Goal: Task Accomplishment & Management: Manage account settings

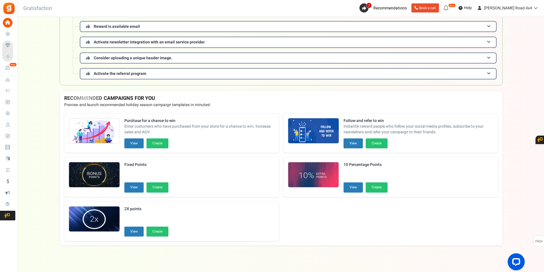
scroll to position [131, 0]
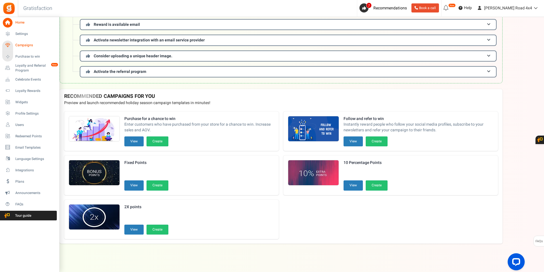
click at [24, 46] on span "Campaigns" at bounding box center [35, 45] width 40 height 5
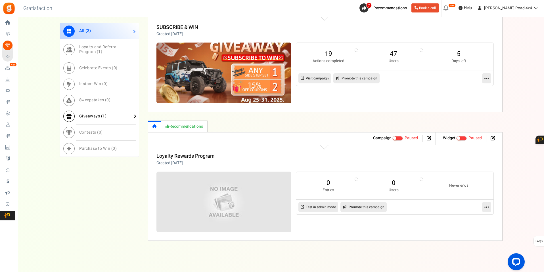
scroll to position [258, 0]
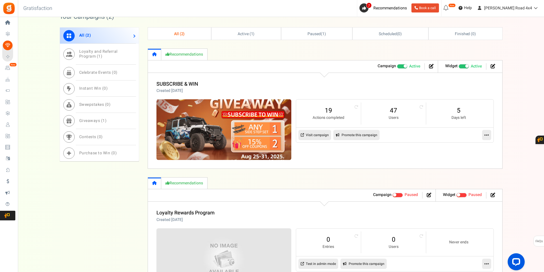
click at [486, 133] on icon at bounding box center [487, 135] width 5 height 5
click at [460, 149] on link "Edit" at bounding box center [469, 149] width 42 height 11
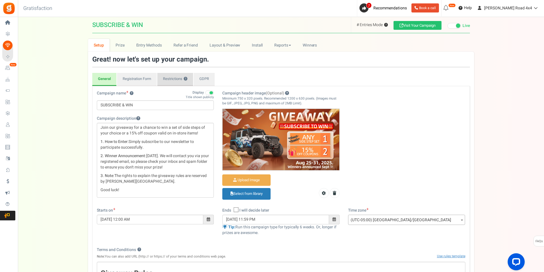
click at [174, 78] on link "Restrictions ?" at bounding box center [175, 79] width 36 height 13
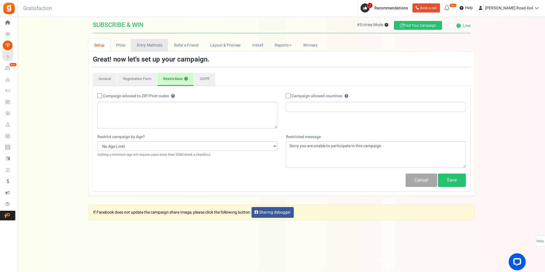
click at [149, 45] on link "Entry Methods" at bounding box center [149, 45] width 37 height 13
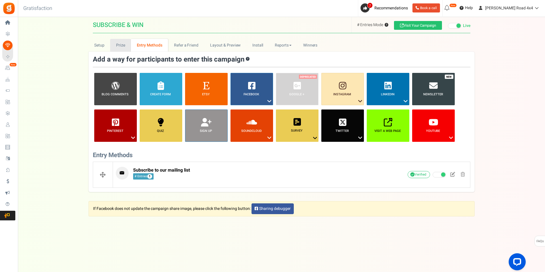
click at [116, 44] on link "Prize" at bounding box center [120, 45] width 21 height 13
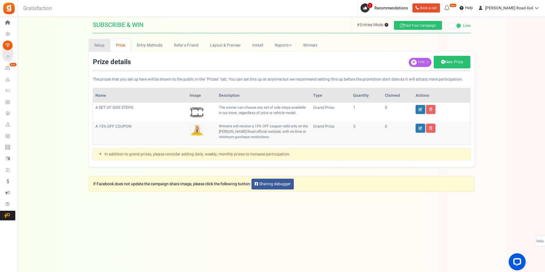
click at [99, 45] on link "Setup" at bounding box center [100, 45] width 22 height 13
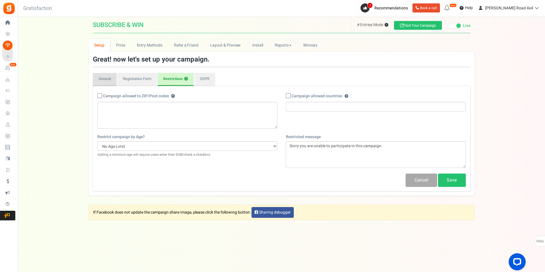
click at [105, 81] on link "General" at bounding box center [105, 79] width 24 height 13
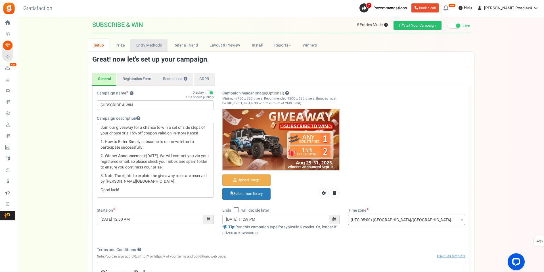
click at [145, 46] on link "Entry Methods" at bounding box center [148, 45] width 37 height 13
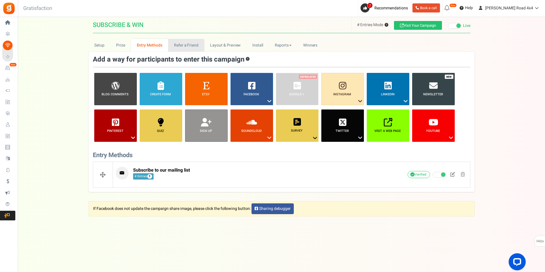
click at [178, 48] on link "Refer a Friend" at bounding box center [186, 45] width 36 height 13
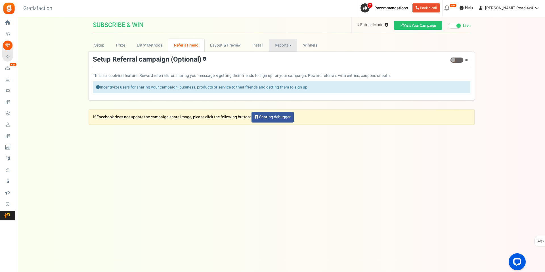
click at [281, 45] on link "Reports" at bounding box center [283, 45] width 28 height 13
click at [281, 66] on link "Users" at bounding box center [291, 66] width 45 height 8
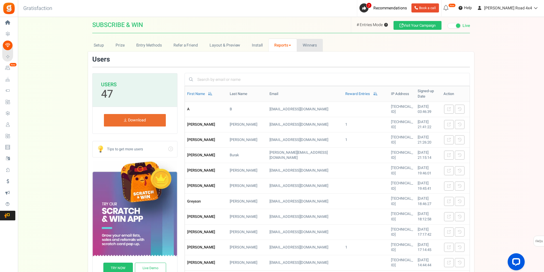
click at [303, 45] on span "Winners" at bounding box center [310, 45] width 14 height 6
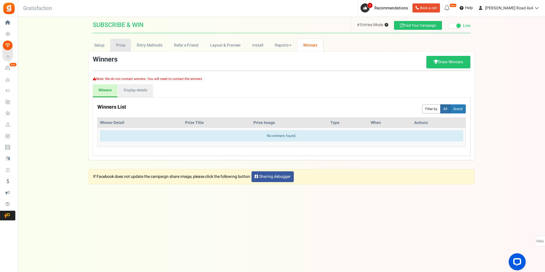
click at [123, 45] on link "Prize" at bounding box center [120, 45] width 21 height 13
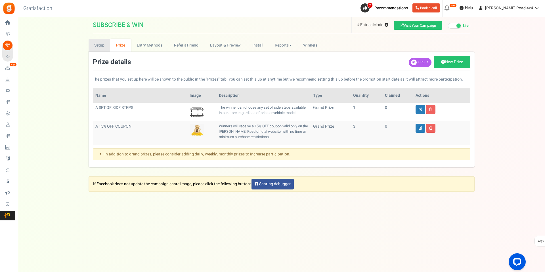
click at [101, 46] on link "Setup" at bounding box center [100, 45] width 22 height 13
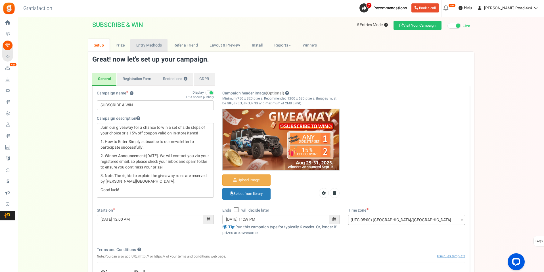
click at [152, 45] on link "Entry Methods" at bounding box center [148, 45] width 37 height 13
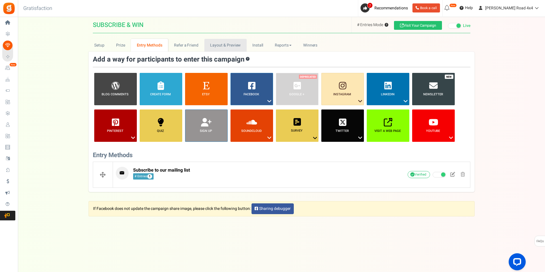
click at [229, 47] on link "Layout & Preview" at bounding box center [226, 45] width 42 height 13
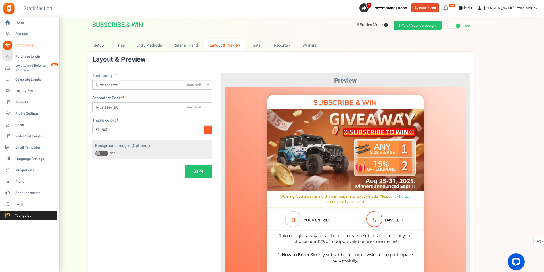
click at [23, 46] on span "Campaigns" at bounding box center [35, 45] width 40 height 5
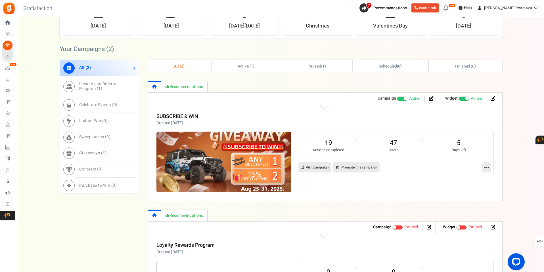
scroll to position [227, 0]
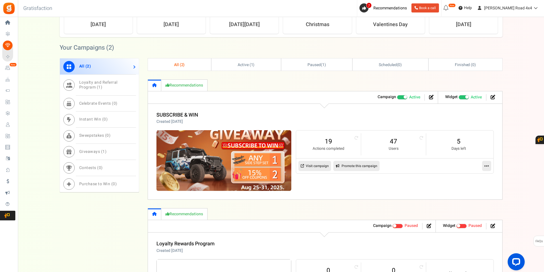
click at [319, 165] on link "Visit campaign" at bounding box center [315, 166] width 33 height 10
click at [325, 141] on link "19" at bounding box center [328, 141] width 53 height 9
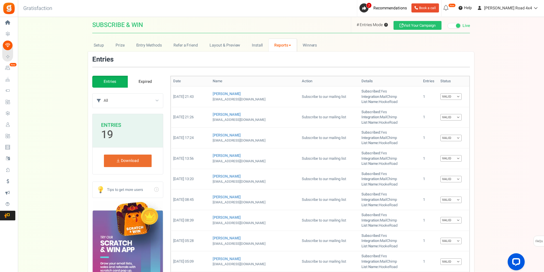
click at [284, 45] on link "Reports" at bounding box center [283, 45] width 28 height 13
click at [281, 64] on link "Users" at bounding box center [291, 66] width 45 height 8
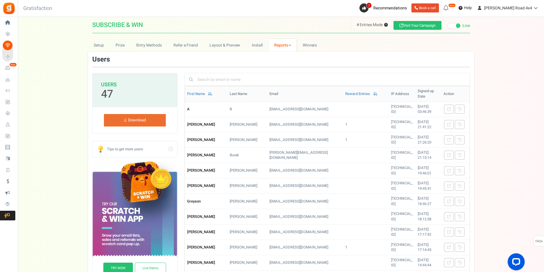
click at [280, 46] on link "Reports" at bounding box center [283, 45] width 28 height 13
click at [281, 75] on link "Entries" at bounding box center [291, 74] width 45 height 8
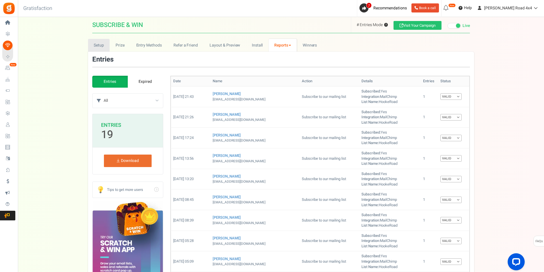
click at [93, 44] on link "Setup" at bounding box center [99, 45] width 22 height 13
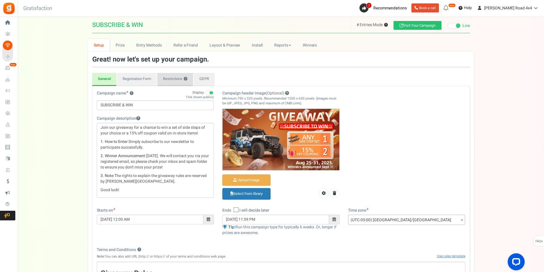
click at [175, 79] on link "Restrictions ?" at bounding box center [175, 79] width 36 height 13
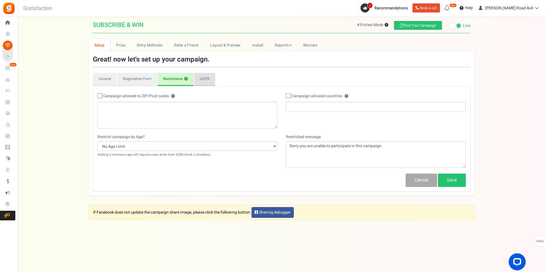
click at [200, 78] on link "GDPR" at bounding box center [204, 79] width 21 height 13
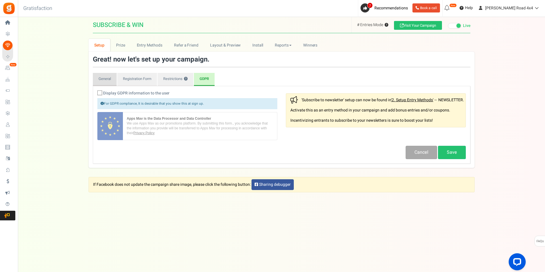
click at [107, 80] on link "General" at bounding box center [105, 79] width 24 height 13
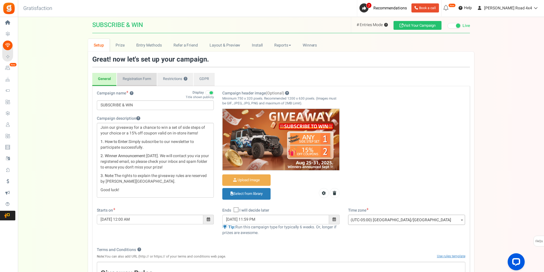
click at [143, 78] on link "Registration Form" at bounding box center [137, 79] width 40 height 13
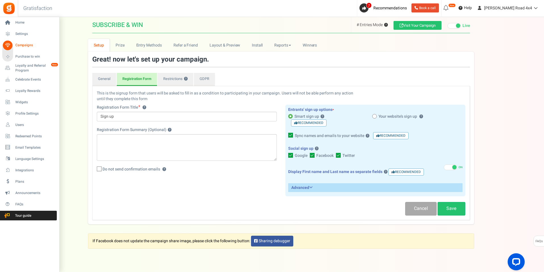
click at [29, 44] on span "Campaigns" at bounding box center [35, 45] width 40 height 5
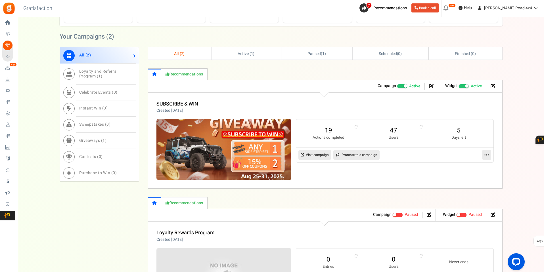
scroll to position [227, 0]
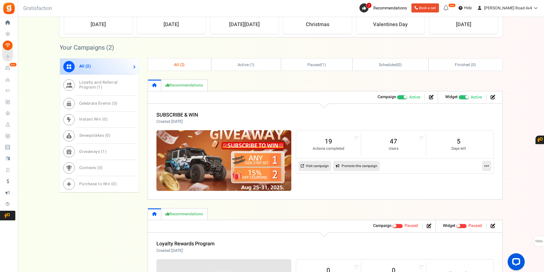
click at [489, 165] on link at bounding box center [486, 166] width 9 height 10
click at [462, 178] on link "Edit" at bounding box center [469, 180] width 42 height 11
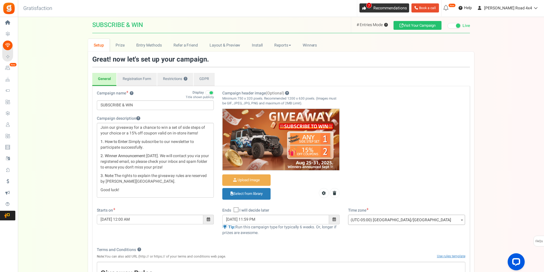
click at [369, 6] on span "7" at bounding box center [364, 7] width 9 height 9
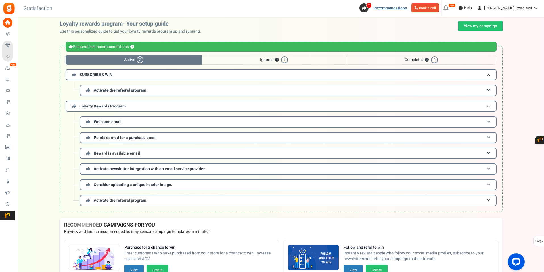
scroll to position [0, 0]
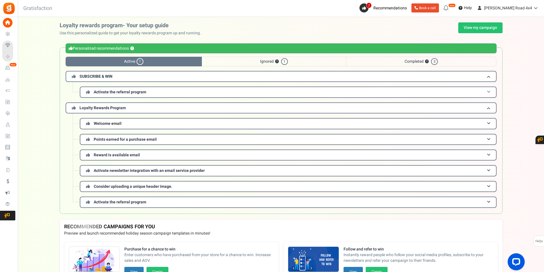
click at [178, 92] on h3 "Activate the referral program" at bounding box center [288, 92] width 417 height 11
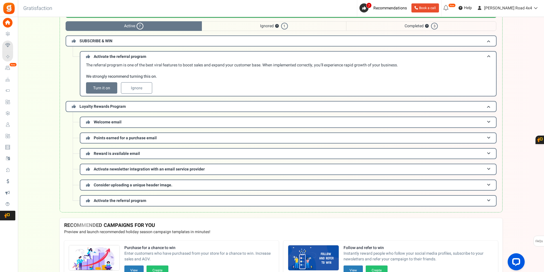
scroll to position [0, 0]
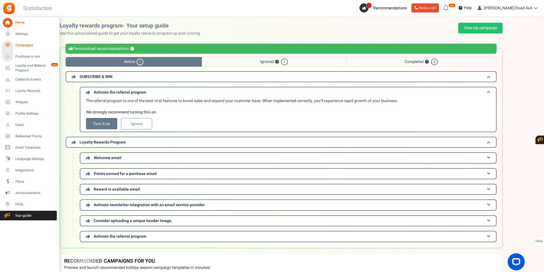
click at [22, 44] on span "Campaigns" at bounding box center [35, 45] width 40 height 5
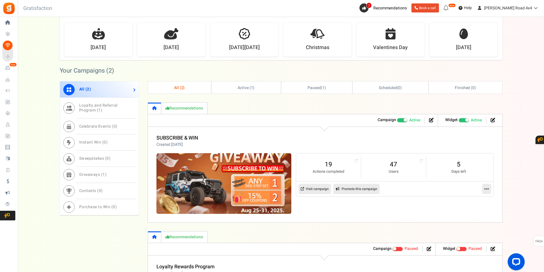
scroll to position [202, 0]
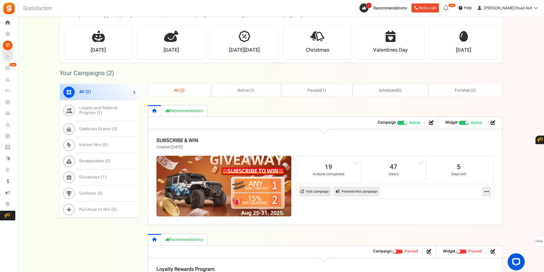
click at [485, 190] on icon at bounding box center [487, 191] width 5 height 5
click at [461, 206] on link "Edit" at bounding box center [469, 205] width 42 height 11
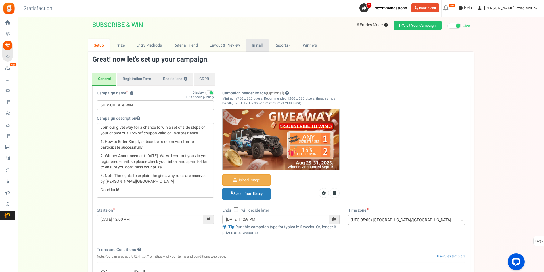
click at [253, 41] on link "Install" at bounding box center [257, 45] width 22 height 13
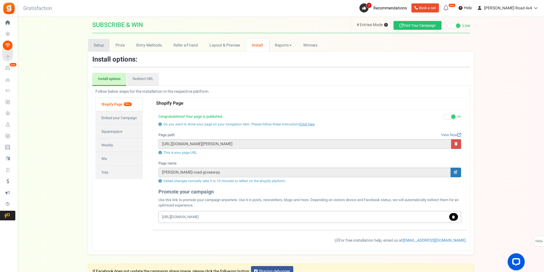
click at [100, 44] on link "Setup" at bounding box center [99, 45] width 22 height 13
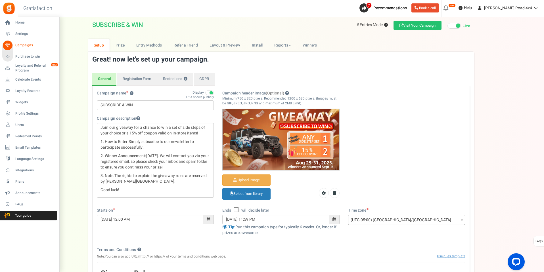
click at [23, 46] on span "Campaigns" at bounding box center [35, 45] width 40 height 5
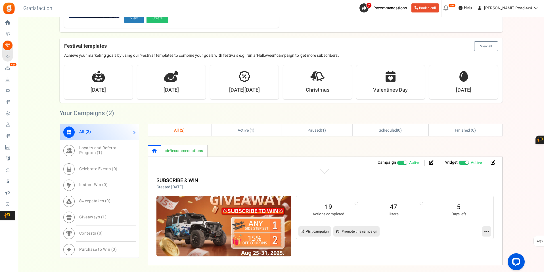
scroll to position [227, 0]
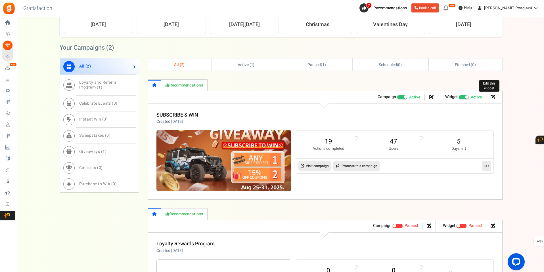
click at [493, 97] on icon at bounding box center [493, 97] width 5 height 5
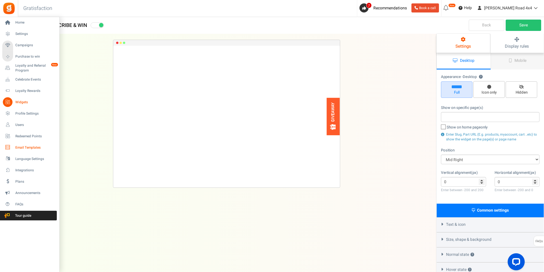
click at [26, 149] on span "Email Templates" at bounding box center [35, 147] width 40 height 5
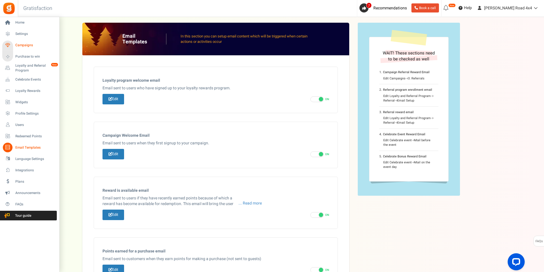
click at [22, 42] on link "Campaigns" at bounding box center [29, 46] width 55 height 10
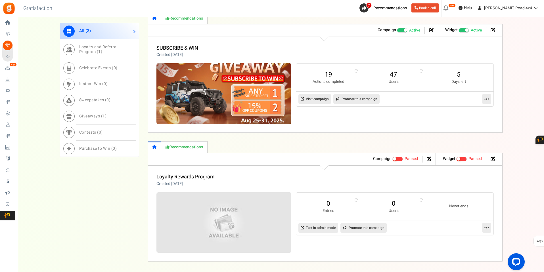
scroll to position [312, 0]
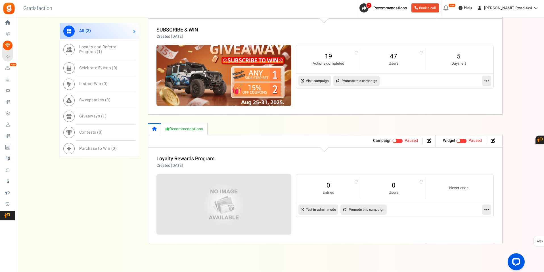
click at [489, 80] on link at bounding box center [486, 81] width 9 height 10
click at [455, 92] on icon at bounding box center [453, 94] width 6 height 4
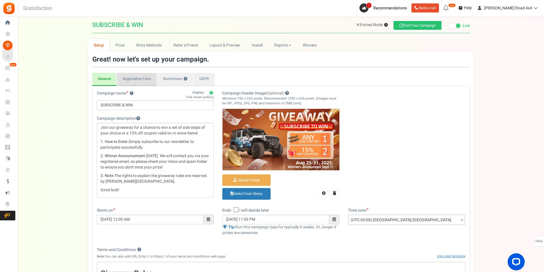
click at [136, 82] on link "Registration Form" at bounding box center [137, 79] width 40 height 13
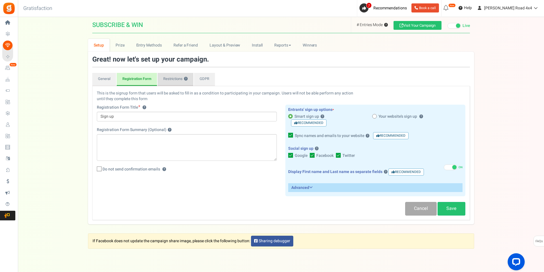
click at [173, 78] on link "Restrictions ?" at bounding box center [176, 79] width 36 height 13
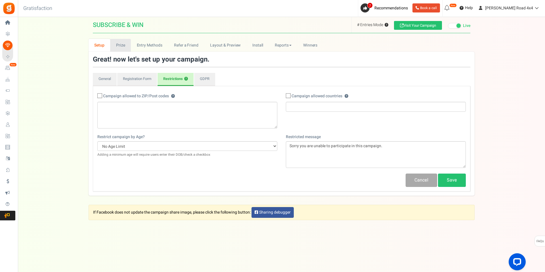
click at [123, 47] on link "Prize" at bounding box center [120, 45] width 21 height 13
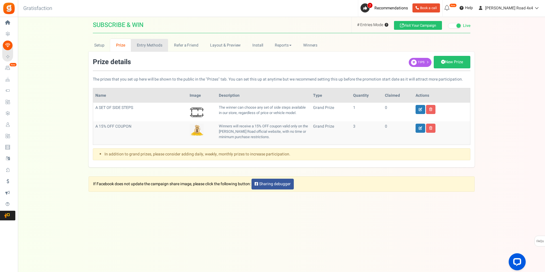
click at [161, 46] on link "Entry Methods" at bounding box center [149, 45] width 37 height 13
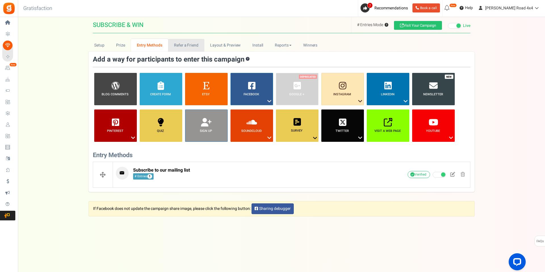
click at [182, 46] on link "Refer a Friend" at bounding box center [186, 45] width 36 height 13
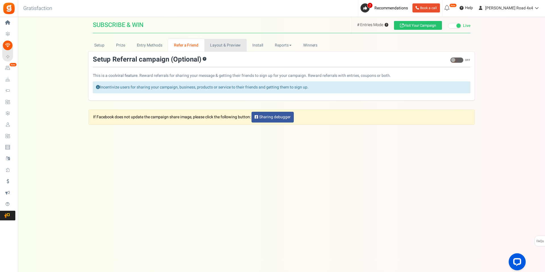
click at [215, 41] on link "Layout & Preview" at bounding box center [226, 45] width 42 height 13
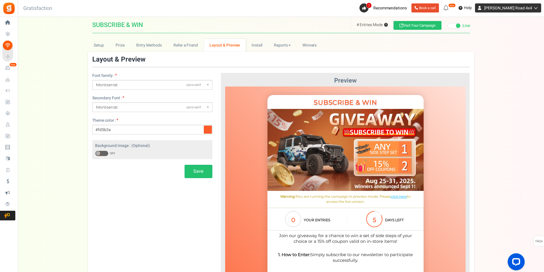
click at [522, 9] on span "[PERSON_NAME] Road 4x4" at bounding box center [508, 8] width 48 height 6
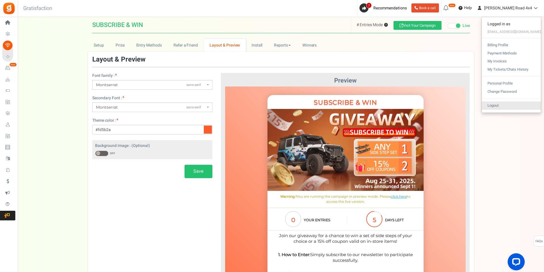
click at [498, 105] on link "Logout" at bounding box center [511, 106] width 59 height 8
